Goal: Transaction & Acquisition: Purchase product/service

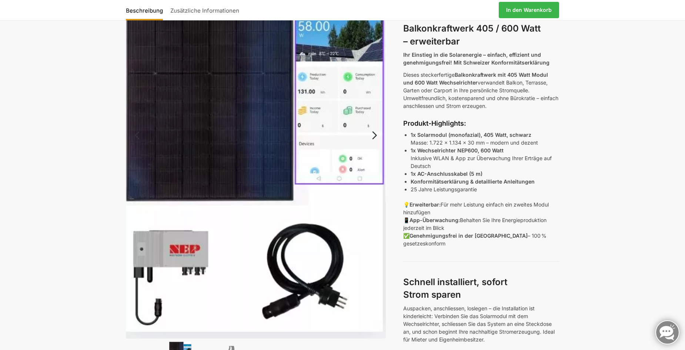
scroll to position [222, 0]
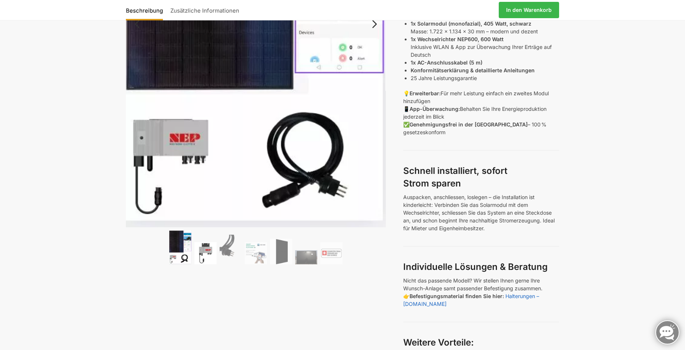
click at [200, 257] on img at bounding box center [206, 253] width 22 height 22
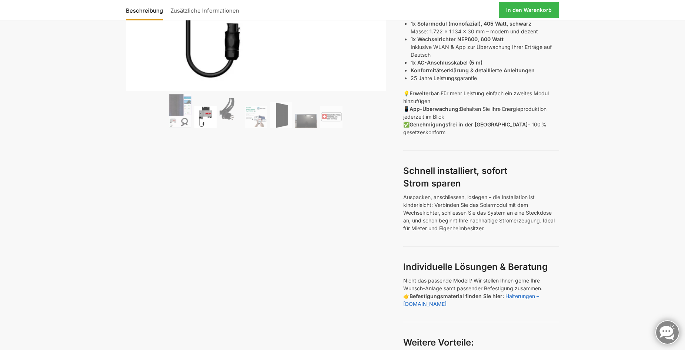
scroll to position [0, 0]
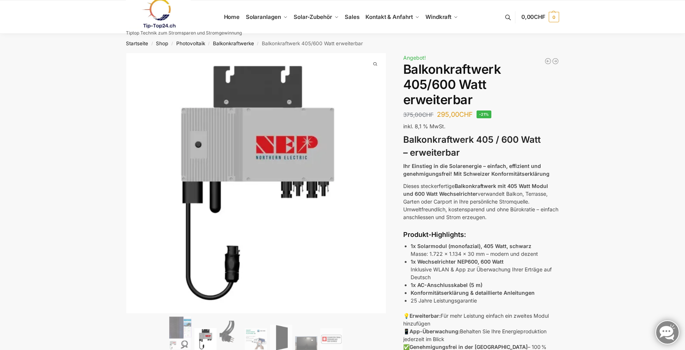
click at [505, 154] on h3 "Balkonkraftwerk 405 / 600 Watt – erweiterbar" at bounding box center [481, 146] width 156 height 26
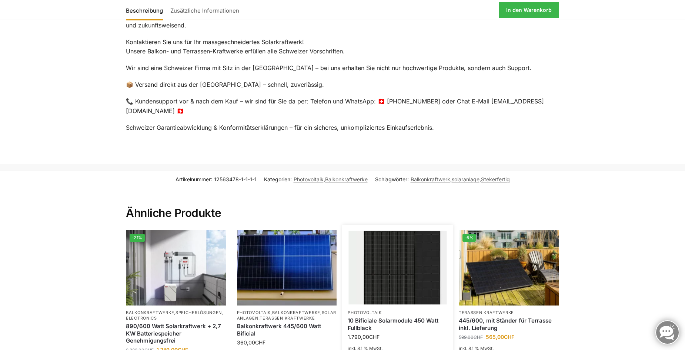
scroll to position [1556, 0]
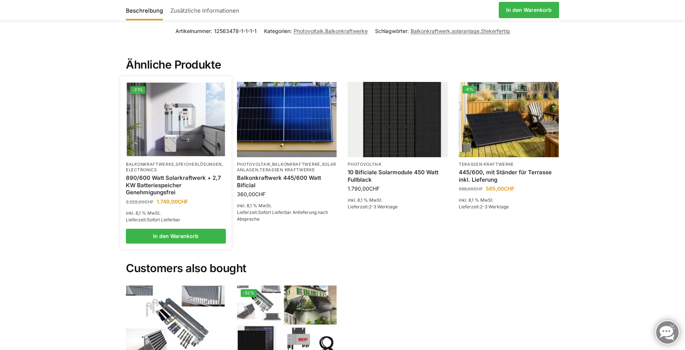
click at [160, 176] on link "890/600 Watt Solarkraftwerk + 2,7 KW Batteriespeicher Genehmigungsfrei" at bounding box center [176, 185] width 100 height 22
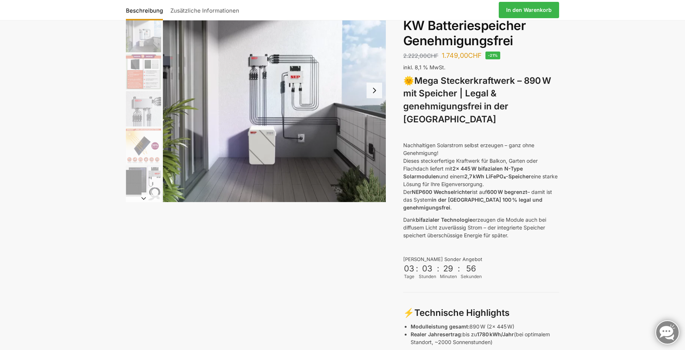
click at [374, 90] on button "Next slide" at bounding box center [375, 91] width 16 height 16
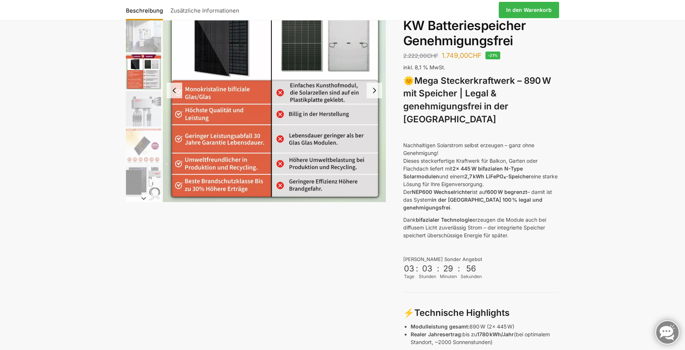
click at [374, 90] on button "Next slide" at bounding box center [375, 91] width 16 height 16
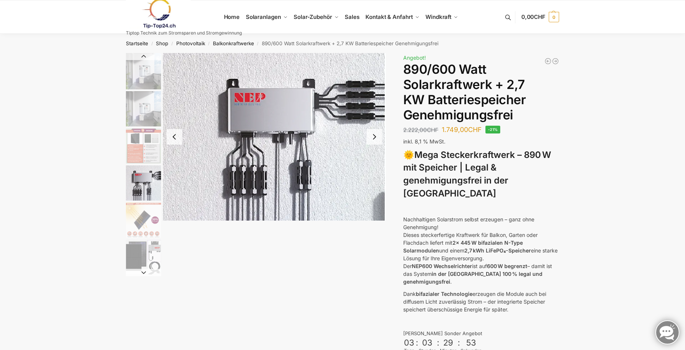
click at [168, 138] on button "Previous slide" at bounding box center [175, 137] width 16 height 16
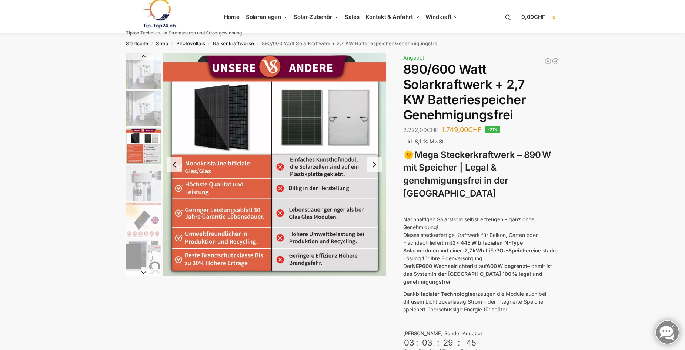
click at [372, 162] on button "Next slide" at bounding box center [375, 165] width 16 height 16
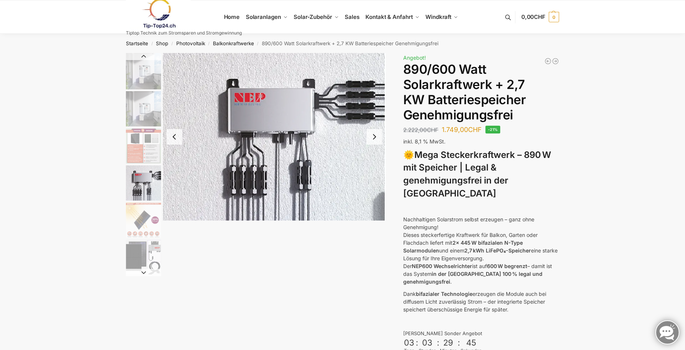
click at [372, 162] on img "4 / 12" at bounding box center [274, 136] width 223 height 167
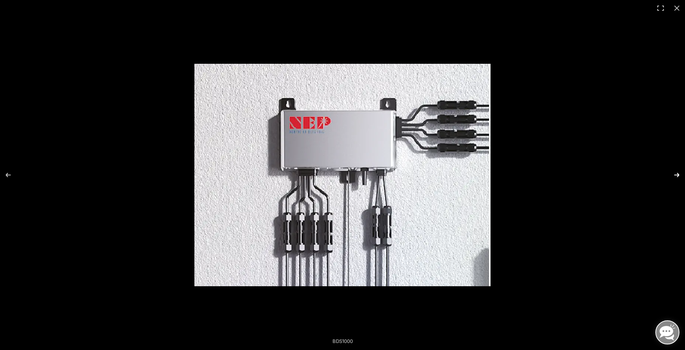
click at [679, 171] on button "Next (arrow right)" at bounding box center [673, 174] width 26 height 37
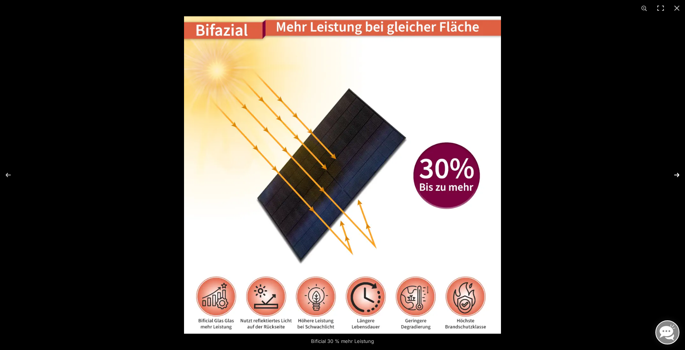
click at [678, 171] on button "Next (arrow right)" at bounding box center [673, 174] width 26 height 37
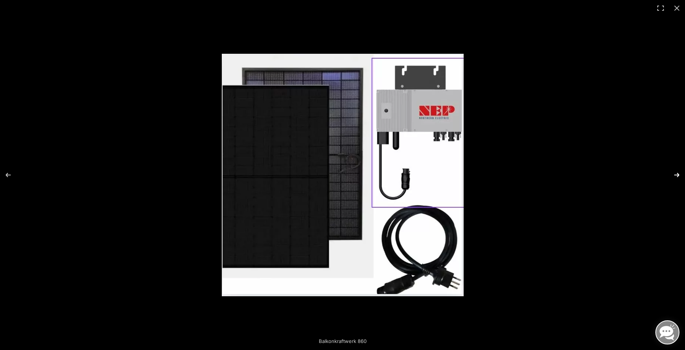
click at [678, 171] on button "Next (arrow right)" at bounding box center [673, 174] width 26 height 37
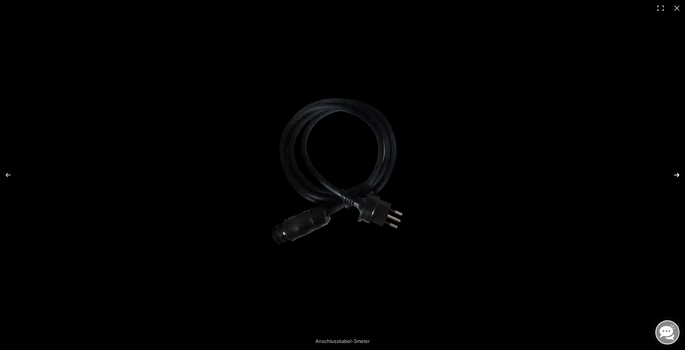
click at [678, 171] on button "Next (arrow right)" at bounding box center [673, 174] width 26 height 37
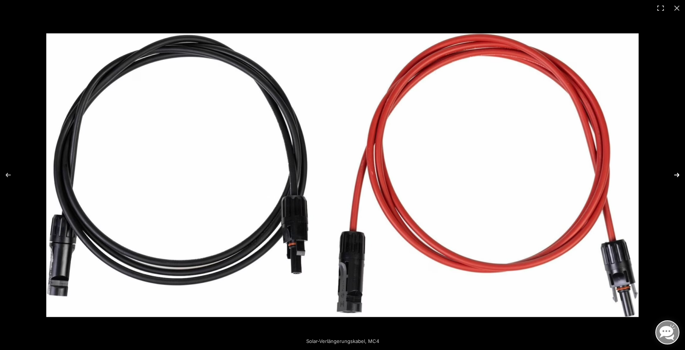
click at [678, 171] on button "Next (arrow right)" at bounding box center [673, 174] width 26 height 37
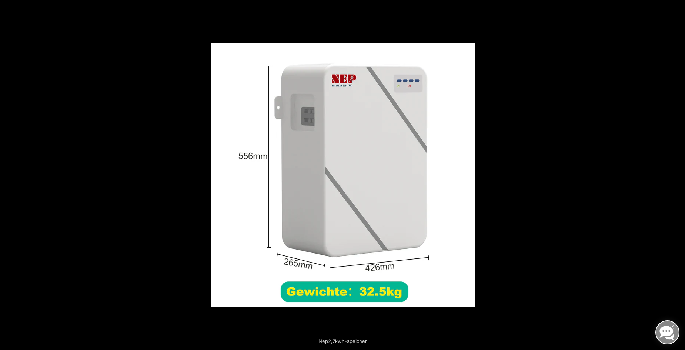
click at [678, 171] on button "Next (arrow right)" at bounding box center [673, 174] width 26 height 37
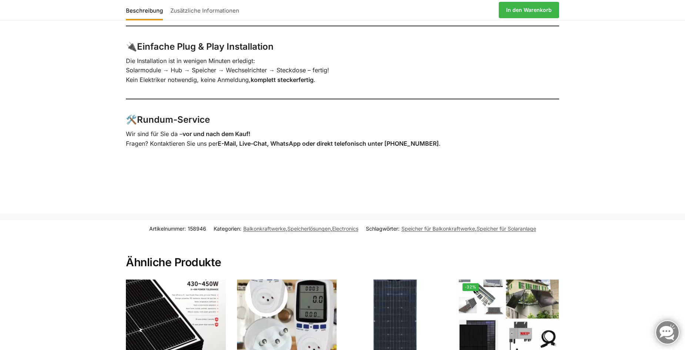
scroll to position [1519, 0]
